Goal: Find specific page/section

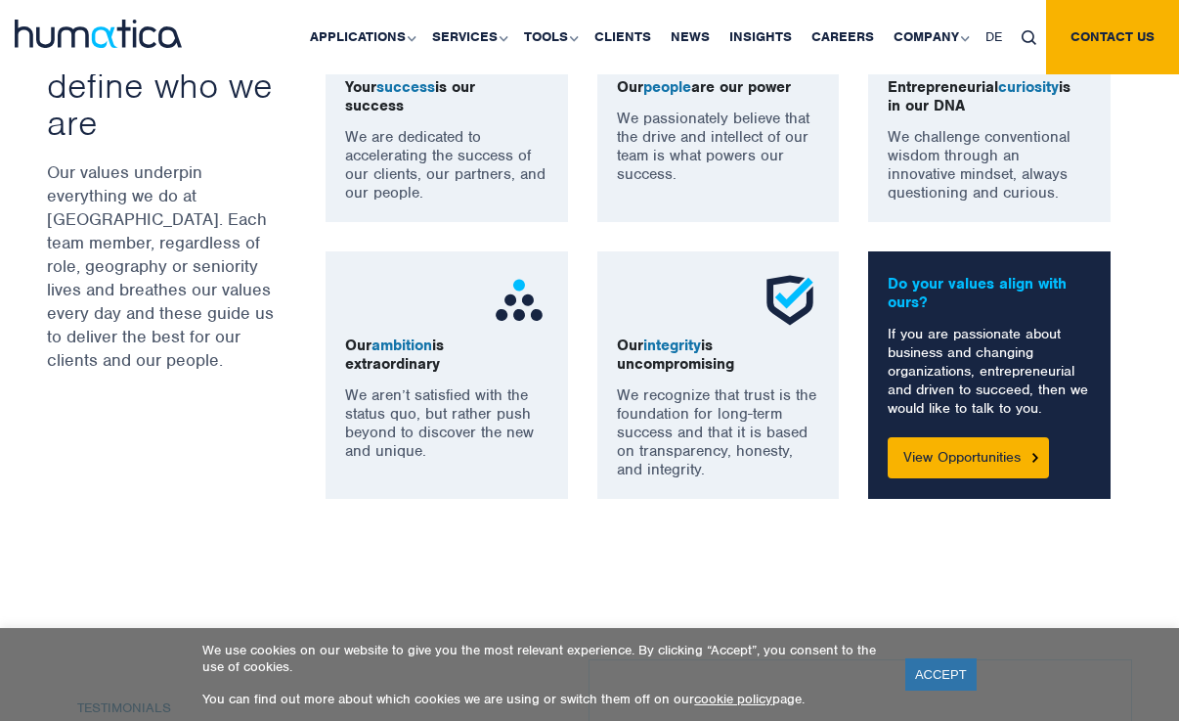
scroll to position [1471, 0]
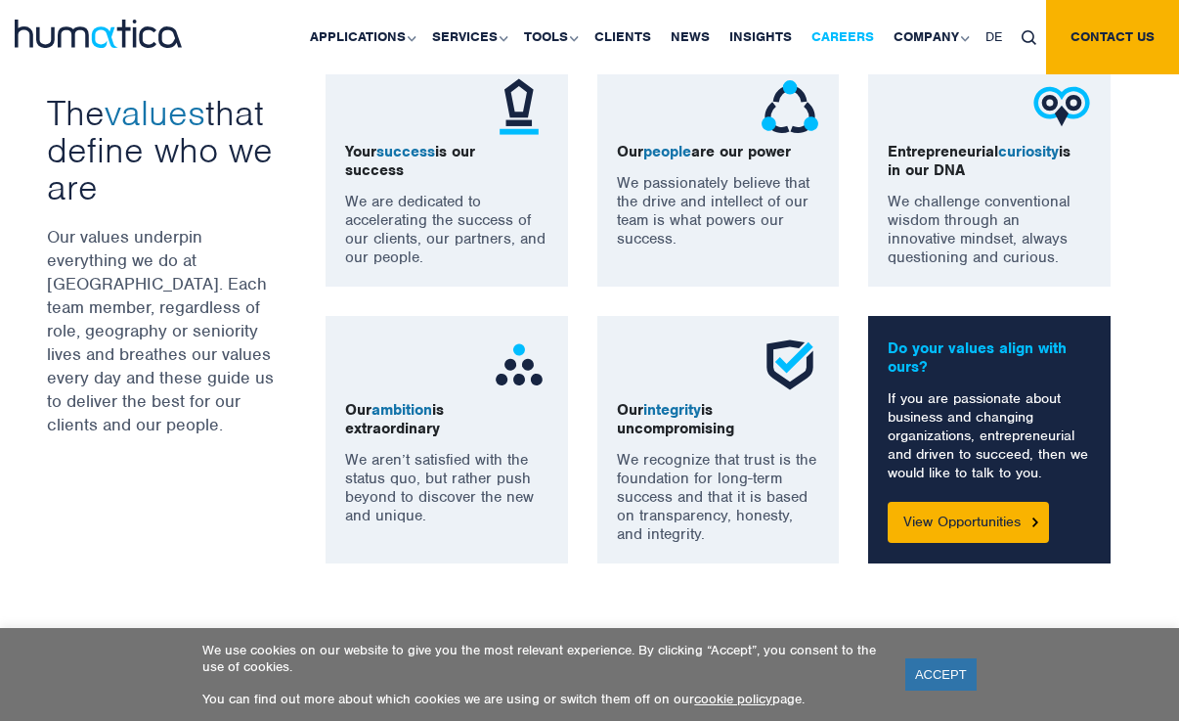
click at [843, 33] on link "Careers" at bounding box center [843, 37] width 82 height 74
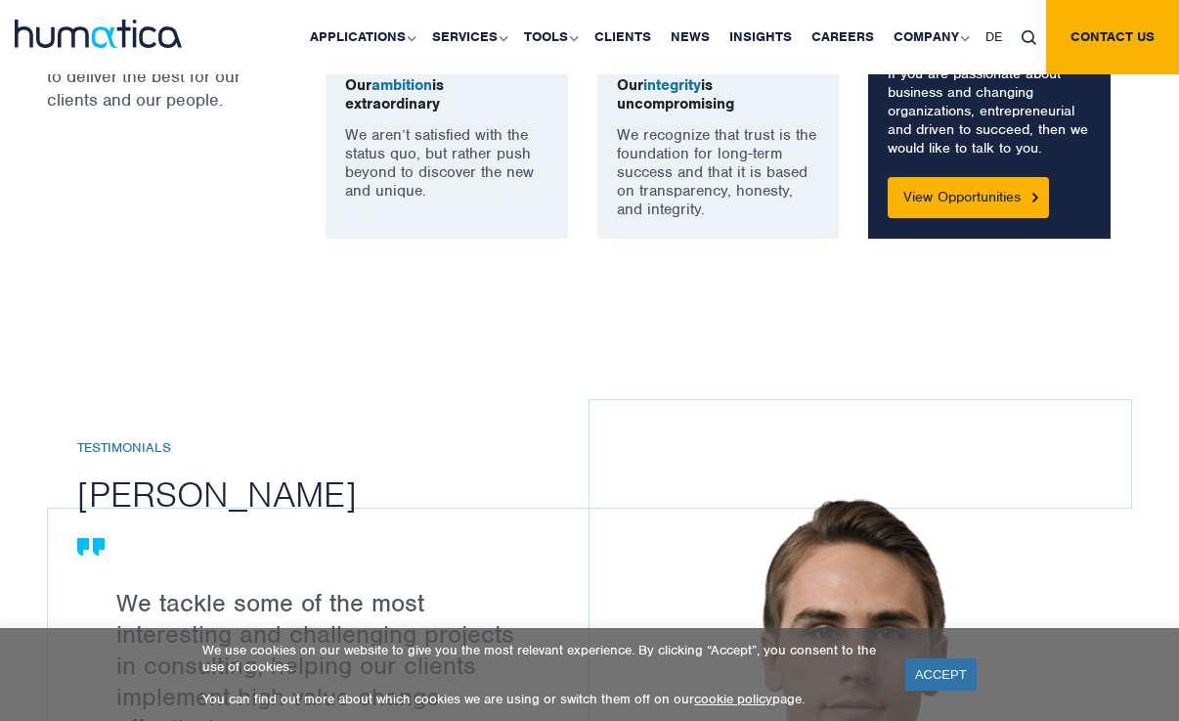
scroll to position [1852, 0]
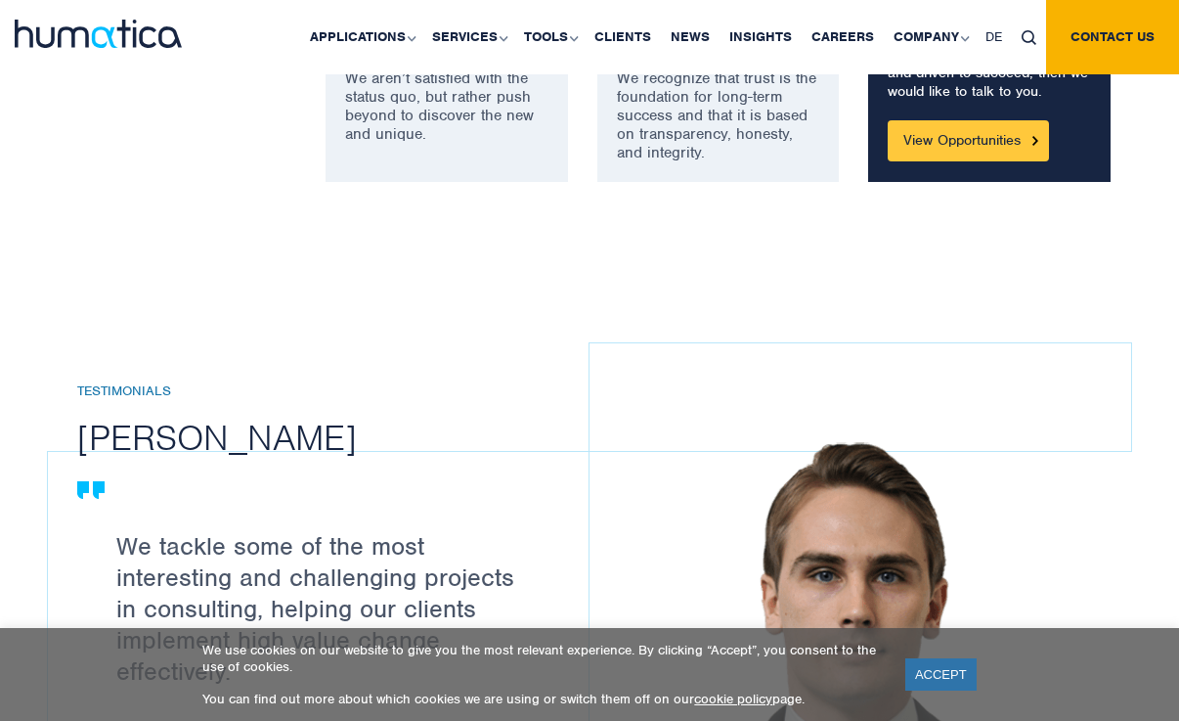
click at [974, 147] on link "View Opportunities" at bounding box center [968, 140] width 161 height 41
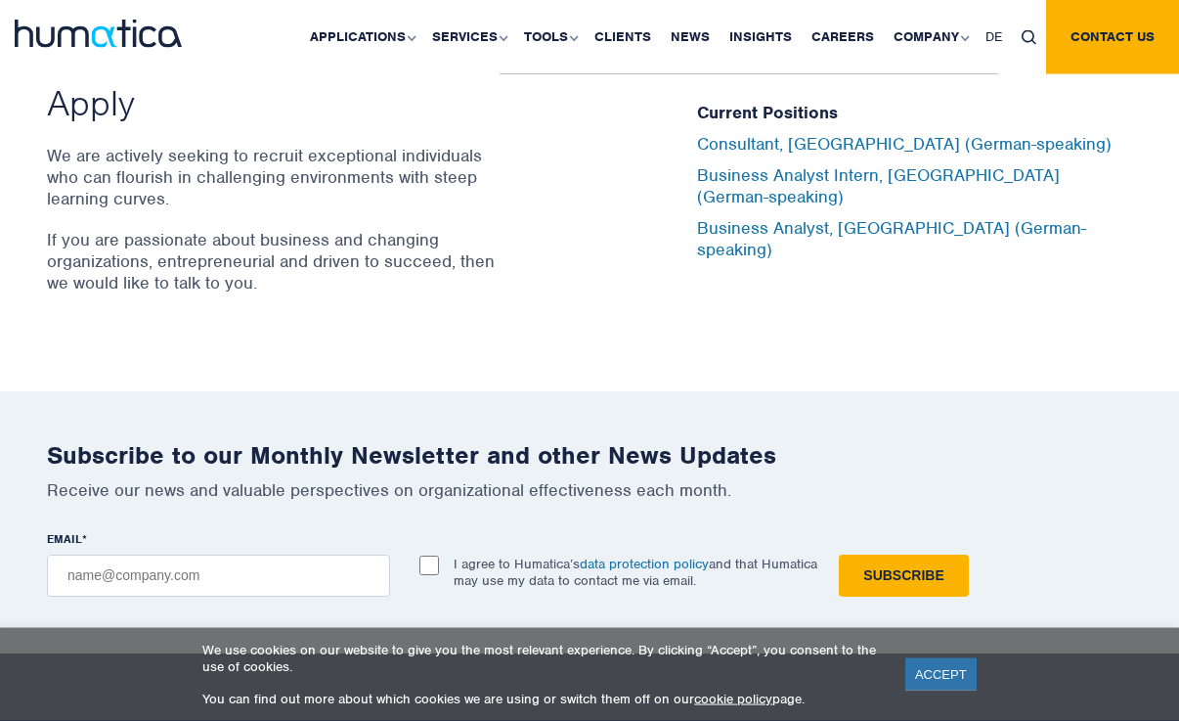
scroll to position [6319, 0]
